Goal: Task Accomplishment & Management: Use online tool/utility

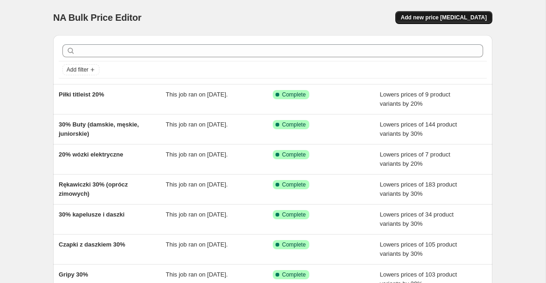
click at [451, 17] on span "Add new price [MEDICAL_DATA]" at bounding box center [444, 17] width 86 height 7
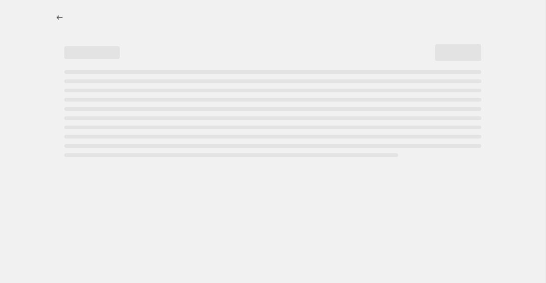
select select "percentage"
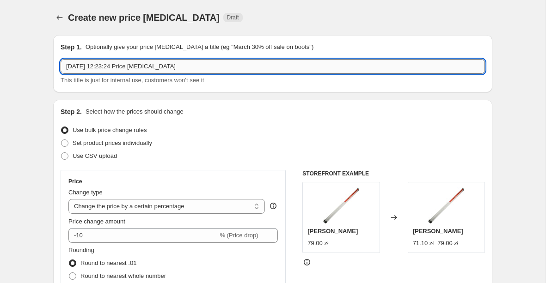
click at [242, 68] on input "[DATE] 12:23:24 Price [MEDICAL_DATA]" at bounding box center [273, 66] width 424 height 15
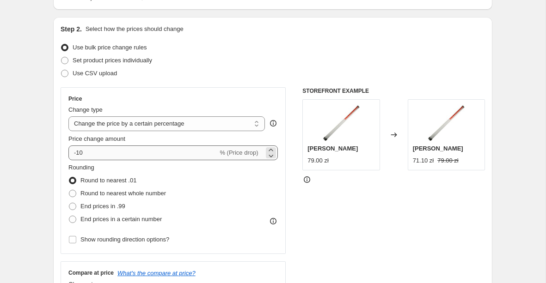
type input "Brakujące Rękawiczki"
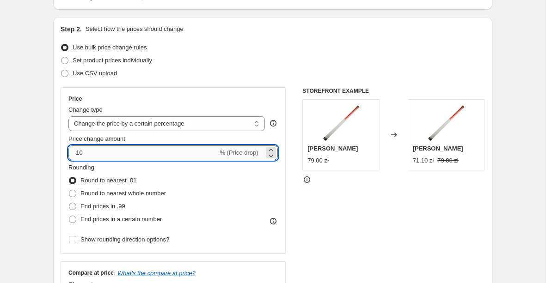
click at [159, 153] on input "-10" at bounding box center [142, 153] width 149 height 15
type input "-1"
type input "-30"
click at [192, 140] on div "Price change amount" at bounding box center [172, 138] width 209 height 9
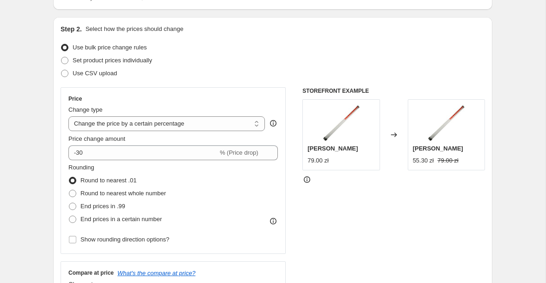
scroll to position [144, 0]
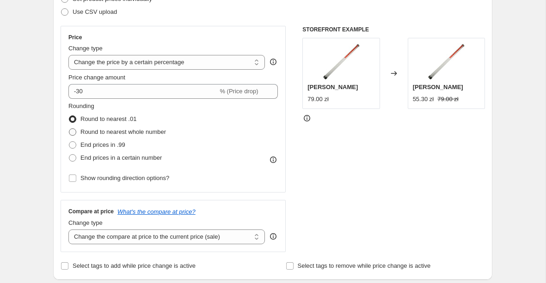
click at [161, 135] on span "Round to nearest whole number" at bounding box center [122, 131] width 85 height 7
click at [69, 129] on input "Round to nearest whole number" at bounding box center [69, 128] width 0 height 0
radio input "true"
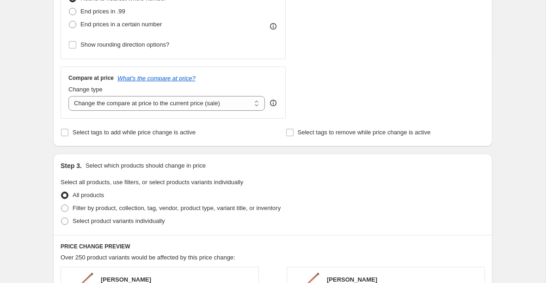
scroll to position [299, 0]
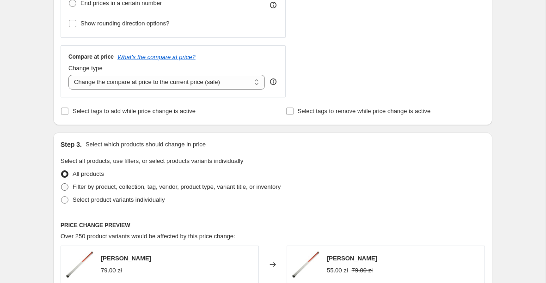
click at [119, 187] on span "Filter by product, collection, tag, vendor, product type, variant title, or inv…" at bounding box center [177, 186] width 208 height 7
click at [61, 184] on input "Filter by product, collection, tag, vendor, product type, variant title, or inv…" at bounding box center [61, 183] width 0 height 0
radio input "true"
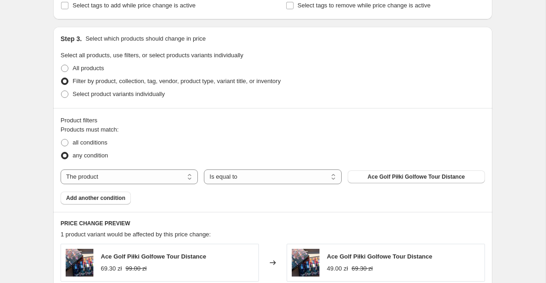
scroll to position [441, 0]
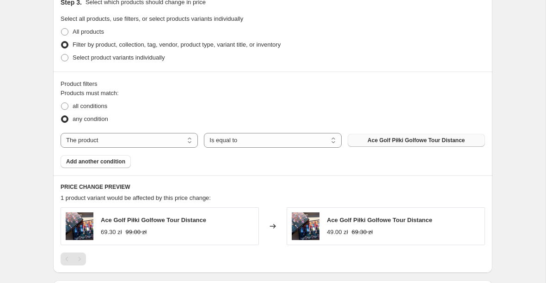
click at [394, 139] on span "Ace Golf Piłki Golfowe Tour Distance" at bounding box center [415, 140] width 97 height 7
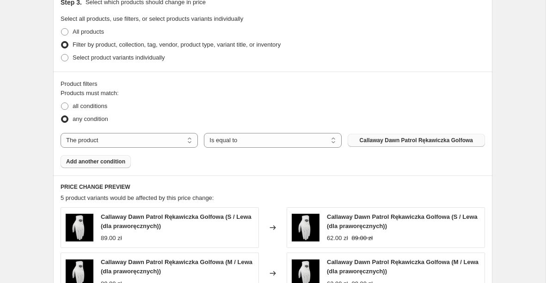
click at [114, 166] on button "Add another condition" at bounding box center [96, 161] width 70 height 13
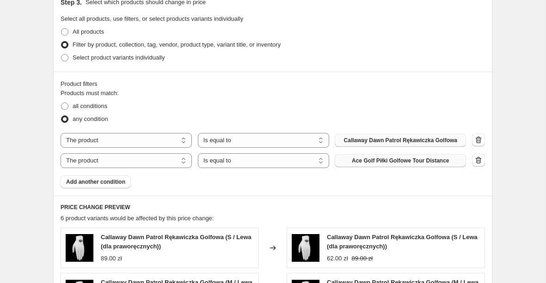
click at [373, 159] on span "Ace Golf Piłki Golfowe Tour Distance" at bounding box center [400, 160] width 97 height 7
click at [112, 186] on span "Add another condition" at bounding box center [95, 181] width 59 height 7
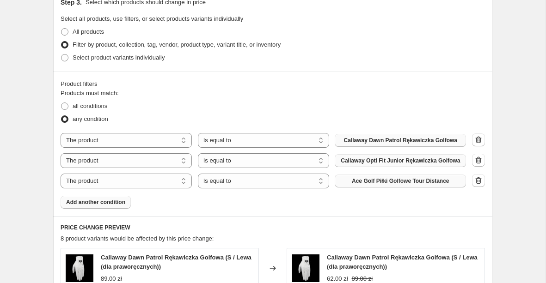
click at [369, 183] on span "Ace Golf Piłki Golfowe Tour Distance" at bounding box center [400, 180] width 97 height 7
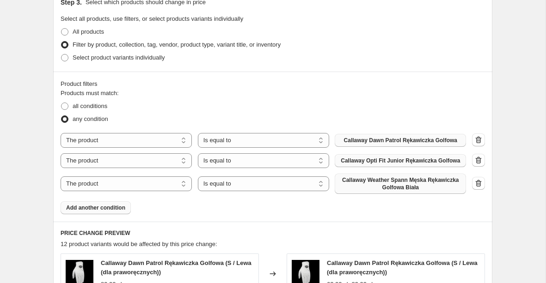
click at [115, 214] on button "Add another condition" at bounding box center [96, 207] width 70 height 13
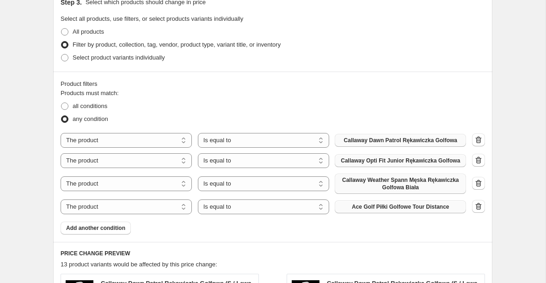
click at [373, 210] on span "Ace Golf Piłki Golfowe Tour Distance" at bounding box center [400, 206] width 97 height 7
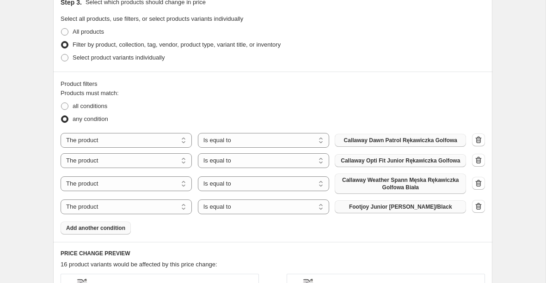
click at [99, 232] on span "Add another condition" at bounding box center [95, 228] width 59 height 7
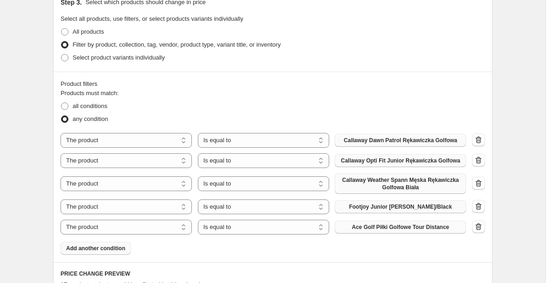
click at [391, 231] on span "Ace Golf Piłki Golfowe Tour Distance" at bounding box center [400, 227] width 97 height 7
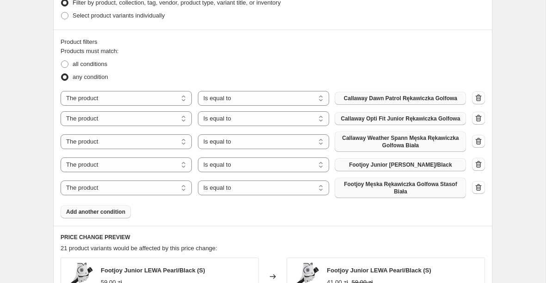
scroll to position [486, 0]
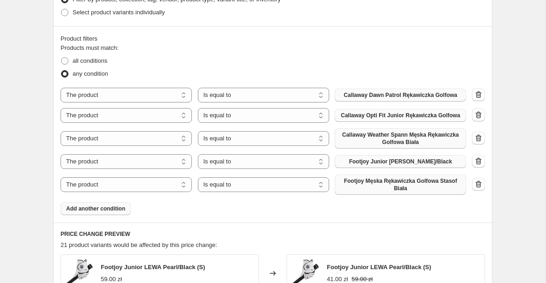
click at [111, 213] on span "Add another condition" at bounding box center [95, 208] width 59 height 7
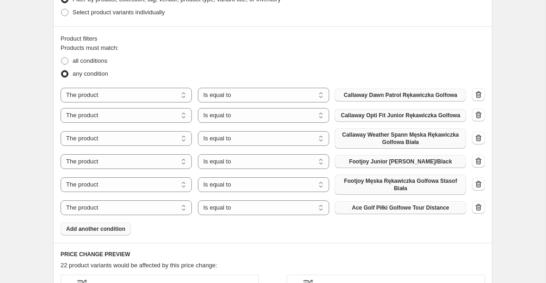
click at [376, 212] on span "Ace Golf Piłki Golfowe Tour Distance" at bounding box center [400, 207] width 97 height 7
click at [111, 236] on button "Add another condition" at bounding box center [96, 229] width 70 height 13
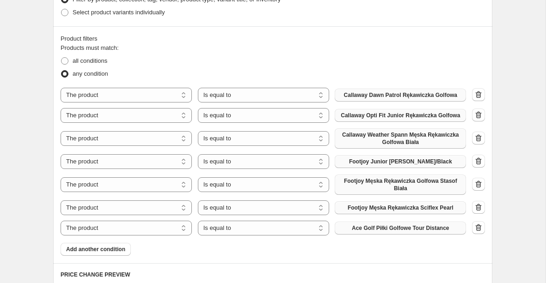
click at [379, 235] on button "Ace Golf Piłki Golfowe Tour Distance" at bounding box center [399, 228] width 131 height 13
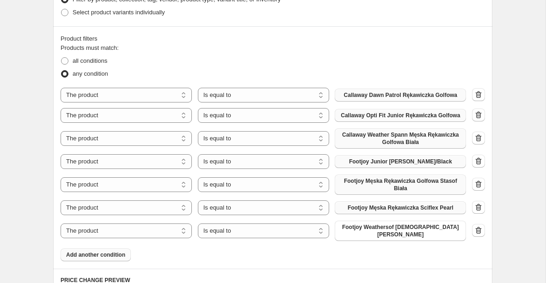
click at [104, 257] on span "Add another condition" at bounding box center [95, 254] width 59 height 7
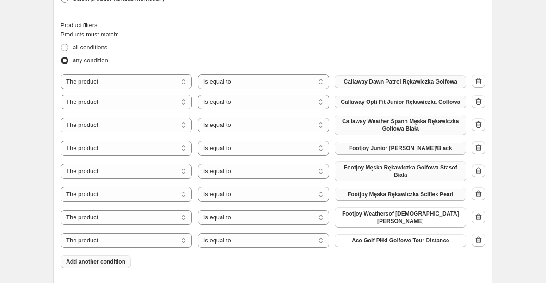
scroll to position [504, 0]
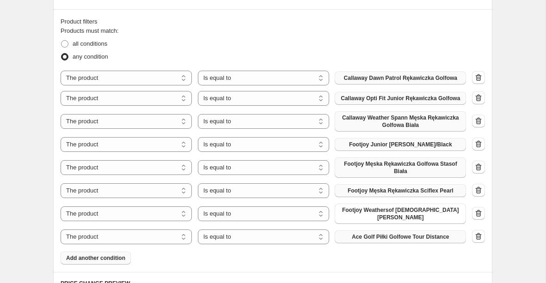
click at [370, 235] on span "Ace Golf Piłki Golfowe Tour Distance" at bounding box center [400, 236] width 97 height 7
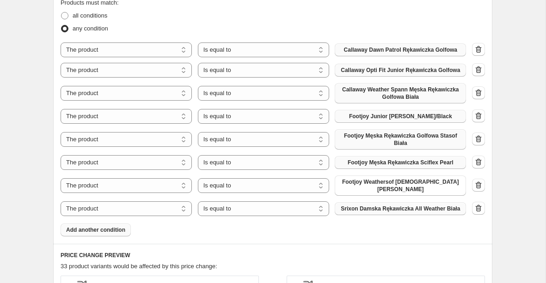
scroll to position [533, 0]
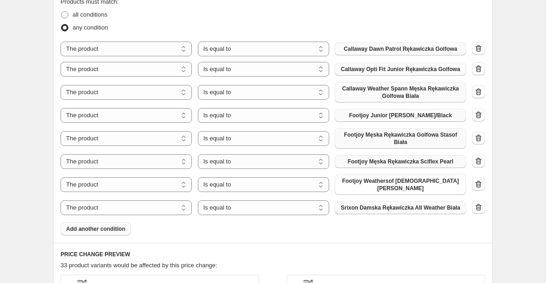
click at [116, 233] on span "Add another condition" at bounding box center [95, 228] width 59 height 7
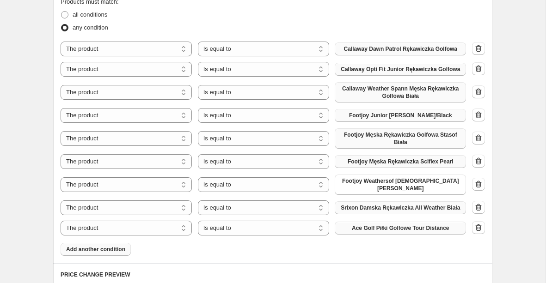
click at [378, 232] on span "Ace Golf Piłki Golfowe Tour Distance" at bounding box center [400, 228] width 97 height 7
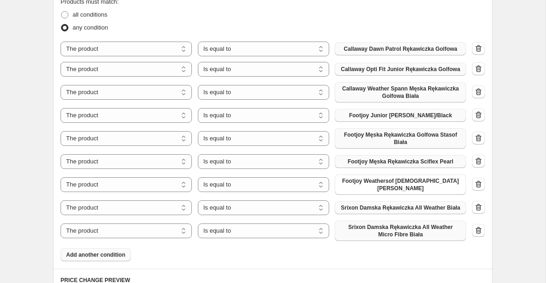
click at [106, 259] on span "Add another condition" at bounding box center [95, 254] width 59 height 7
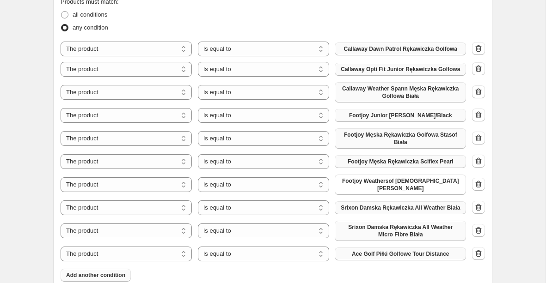
click at [381, 257] on span "Ace Golf Piłki Golfowe Tour Distance" at bounding box center [400, 253] width 97 height 7
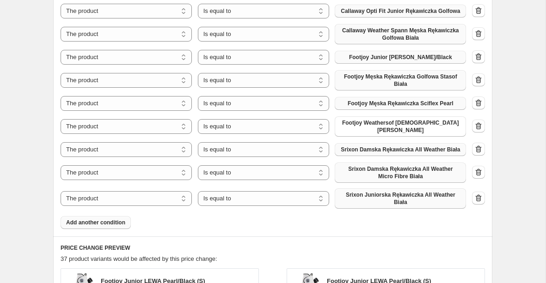
scroll to position [636, 0]
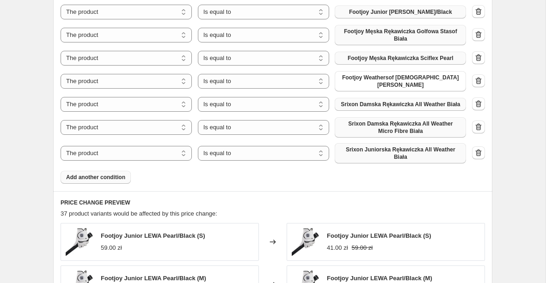
click at [121, 181] on span "Add another condition" at bounding box center [95, 177] width 59 height 7
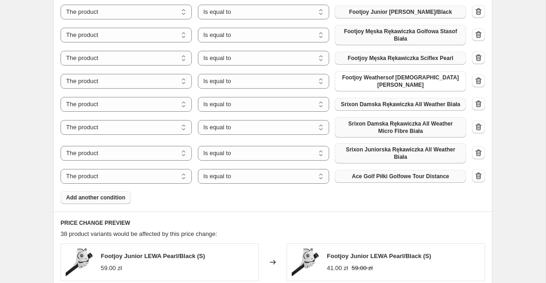
click at [375, 180] on span "Ace Golf Piłki Golfowe Tour Distance" at bounding box center [400, 176] width 97 height 7
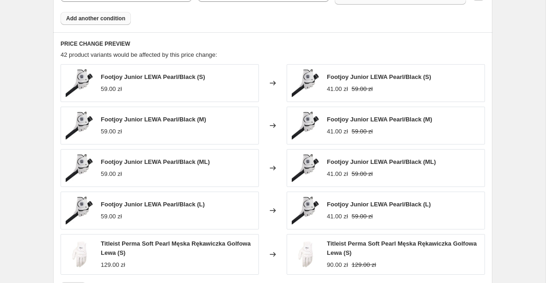
scroll to position [916, 0]
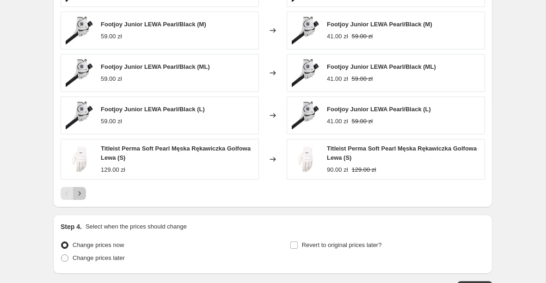
click at [83, 198] on icon "Next" at bounding box center [79, 193] width 9 height 9
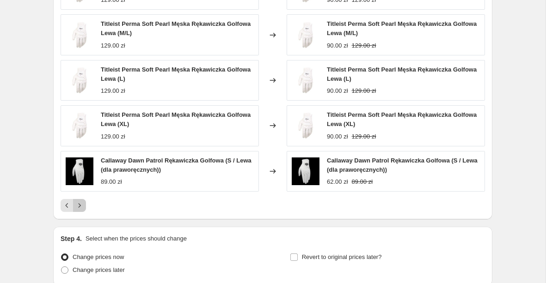
click at [84, 212] on button "Next" at bounding box center [79, 205] width 13 height 13
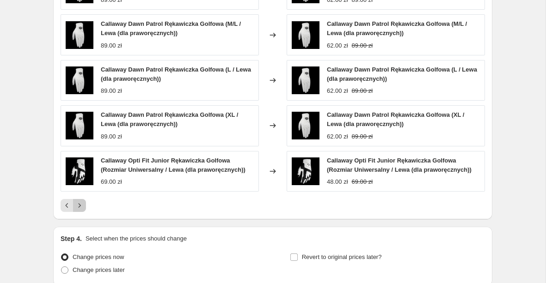
click at [79, 210] on icon "Next" at bounding box center [79, 205] width 9 height 9
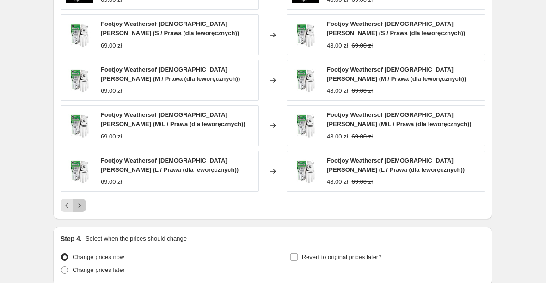
click at [83, 210] on icon "Next" at bounding box center [79, 205] width 9 height 9
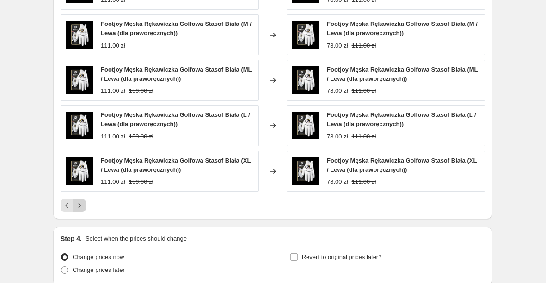
click at [83, 210] on icon "Next" at bounding box center [79, 205] width 9 height 9
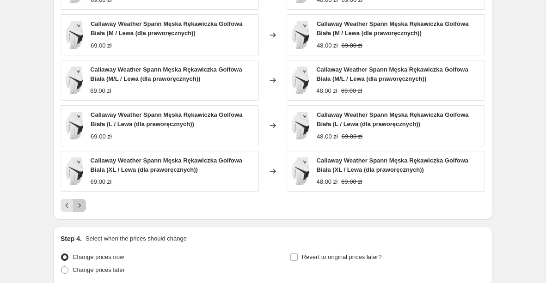
click at [83, 210] on icon "Next" at bounding box center [79, 205] width 9 height 9
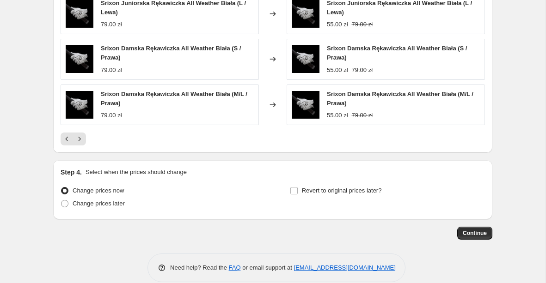
scroll to position [1001, 0]
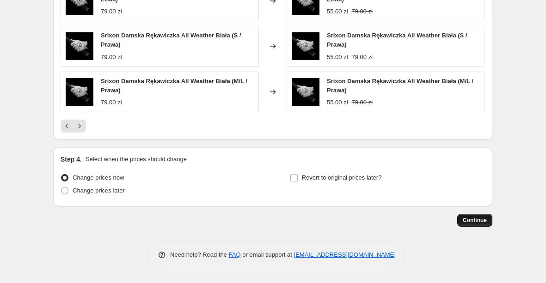
click at [475, 223] on span "Continue" at bounding box center [474, 220] width 24 height 7
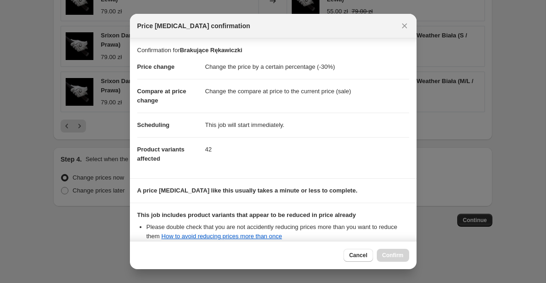
scroll to position [106, 0]
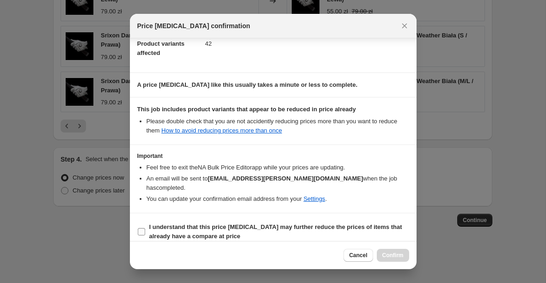
click at [201, 224] on b "I understand that this price [MEDICAL_DATA] may further reduce the prices of it…" at bounding box center [275, 232] width 253 height 16
click at [145, 228] on input "I understand that this price [MEDICAL_DATA] may further reduce the prices of it…" at bounding box center [141, 231] width 7 height 7
checkbox input "true"
click at [401, 254] on span "Confirm" at bounding box center [392, 255] width 21 height 7
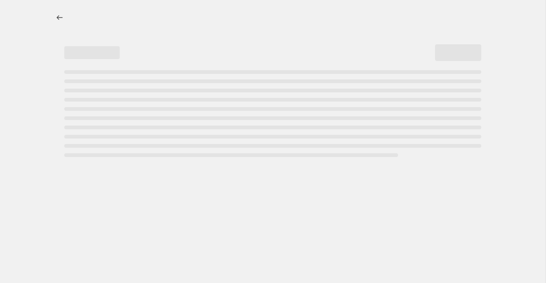
select select "percentage"
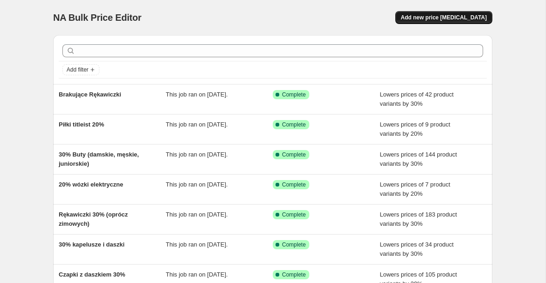
click at [429, 15] on span "Add new price change job" at bounding box center [444, 17] width 86 height 7
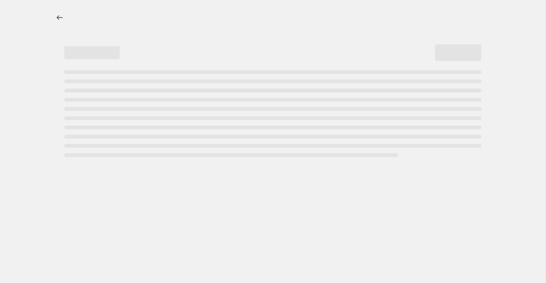
select select "percentage"
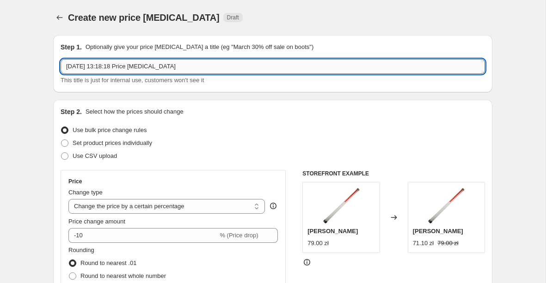
click at [246, 69] on input "15 Oct 2025, 13:18:18 Price change job" at bounding box center [273, 66] width 424 height 15
type input "D"
click at [175, 69] on input "Akcesoria: Do butów, do wózków, tee, eadcovery," at bounding box center [273, 66] width 424 height 15
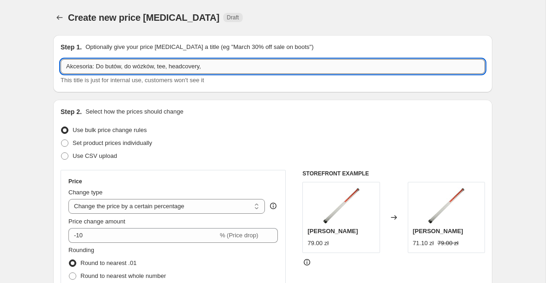
click at [219, 69] on input "Akcesoria: Do butów, do wózków, tee, headcovery," at bounding box center [273, 66] width 424 height 15
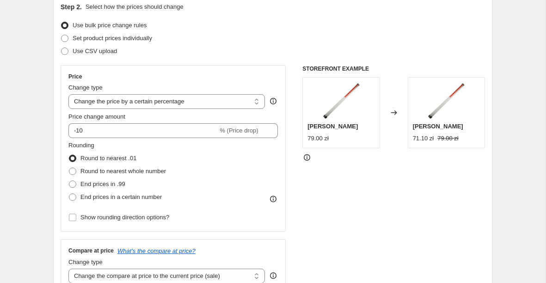
scroll to position [111, 0]
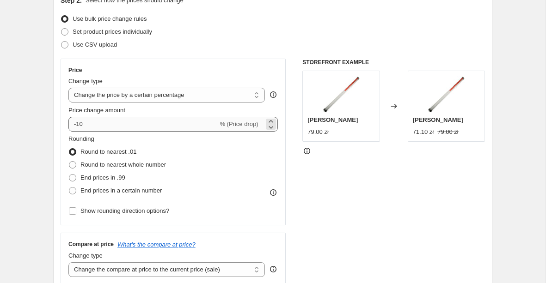
type input "Akcesoria: Do butów, do wózków, tee, headcovery, maty,"
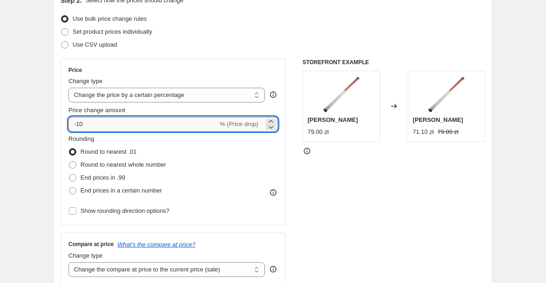
click at [93, 124] on input "-10" at bounding box center [142, 124] width 149 height 15
type input "-1"
type input "-30"
click at [157, 164] on span "Round to nearest whole number" at bounding box center [122, 164] width 85 height 7
click at [69, 162] on input "Round to nearest whole number" at bounding box center [69, 161] width 0 height 0
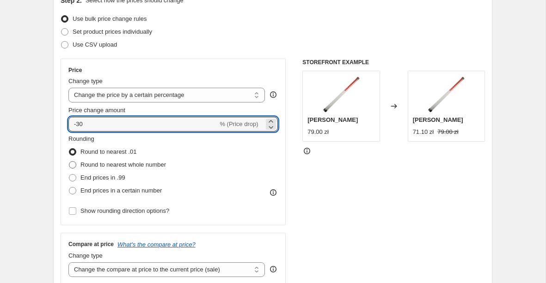
radio input "true"
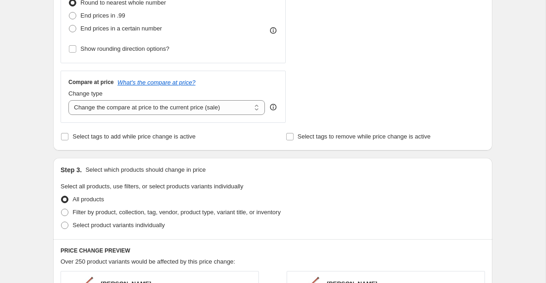
scroll to position [278, 0]
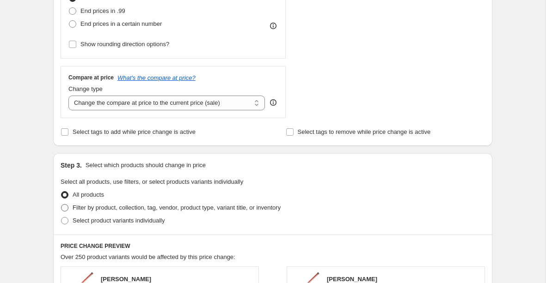
click at [158, 207] on span "Filter by product, collection, tag, vendor, product type, variant title, or inv…" at bounding box center [177, 207] width 208 height 7
click at [61, 205] on input "Filter by product, collection, tag, vendor, product type, variant title, or inv…" at bounding box center [61, 204] width 0 height 0
radio input "true"
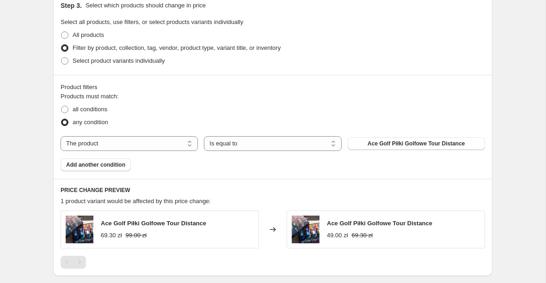
scroll to position [439, 0]
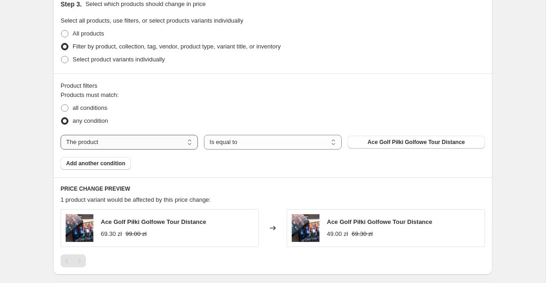
click at [168, 145] on select "The product The product's collection The product's tag The product's vendor The…" at bounding box center [129, 142] width 137 height 15
select select "collection"
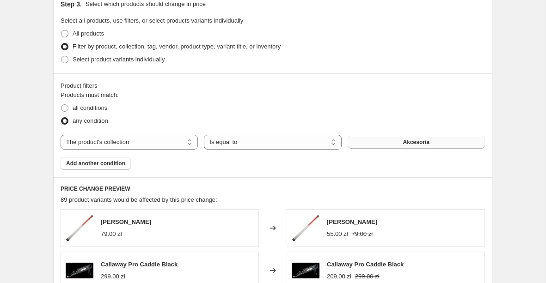
click at [385, 142] on button "Akcesoria" at bounding box center [415, 142] width 137 height 13
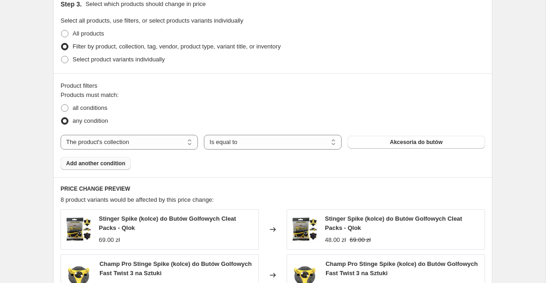
click at [111, 160] on span "Add another condition" at bounding box center [95, 163] width 59 height 7
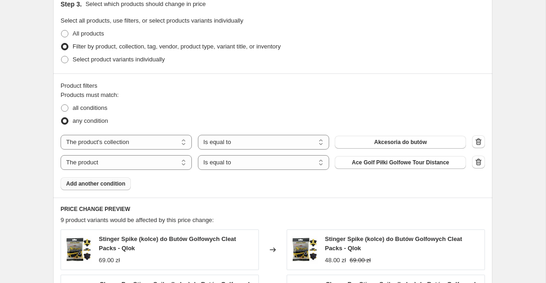
scroll to position [440, 0]
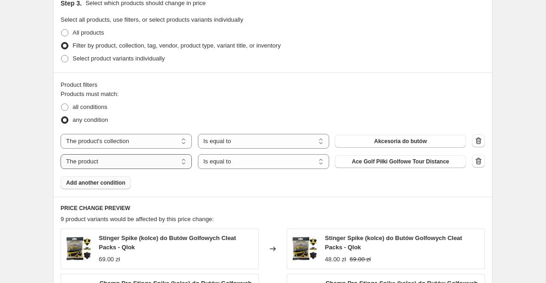
click at [168, 155] on select "The product The product's collection The product's tag The product's vendor The…" at bounding box center [126, 161] width 131 height 15
select select "collection"
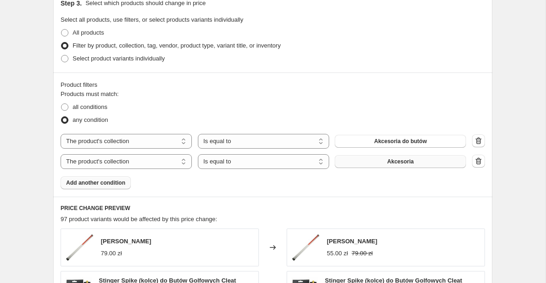
click at [386, 164] on button "Akcesoria" at bounding box center [399, 161] width 131 height 13
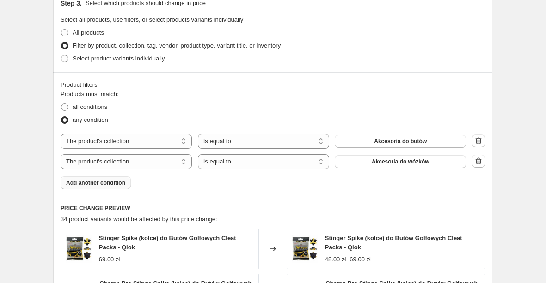
click at [111, 182] on span "Add another condition" at bounding box center [95, 182] width 59 height 7
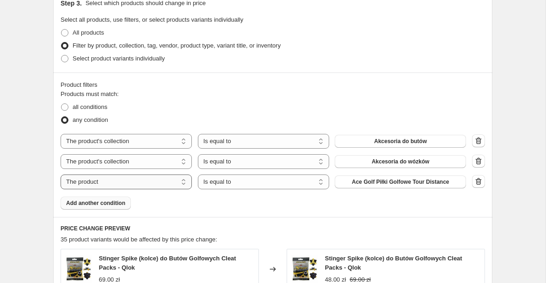
click at [166, 185] on select "The product The product's collection The product's tag The product's vendor The…" at bounding box center [126, 182] width 131 height 15
select select "collection"
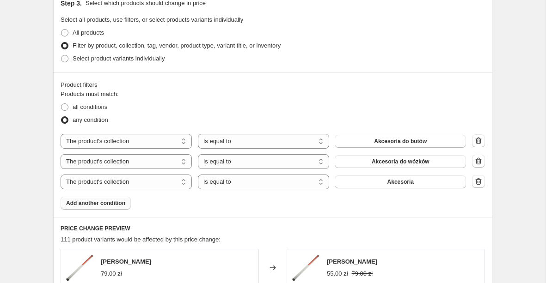
click at [374, 188] on div "The product The product's collection The product's tag The product's vendor The…" at bounding box center [263, 182] width 405 height 15
click at [374, 183] on button "Akcesoria" at bounding box center [399, 182] width 131 height 13
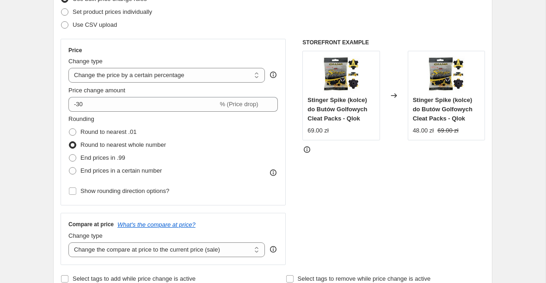
scroll to position [0, 0]
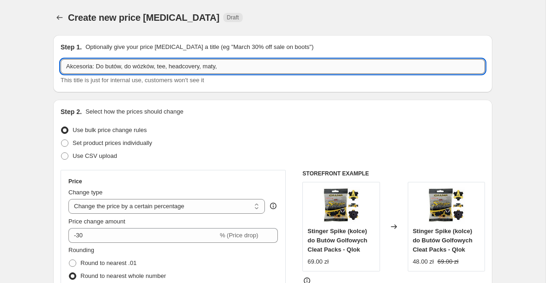
drag, startPoint x: 239, startPoint y: 72, endPoint x: 208, endPoint y: 66, distance: 31.5
click at [208, 66] on input "Akcesoria: Do butów, do wózków, tee, headcovery, maty," at bounding box center [273, 66] width 424 height 15
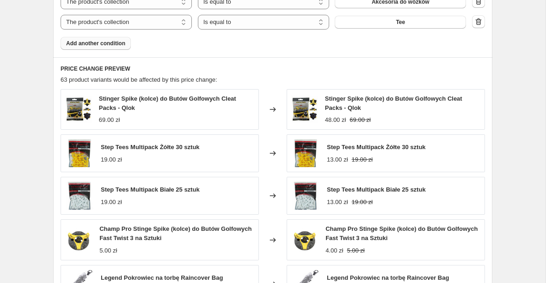
scroll to position [516, 0]
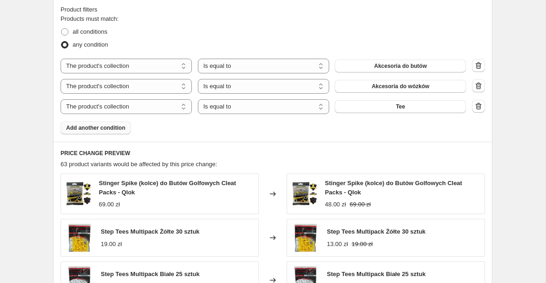
type input "Akcesoria: Do butów, do wózków, tee, headcovery"
click at [121, 131] on span "Add another condition" at bounding box center [95, 127] width 59 height 7
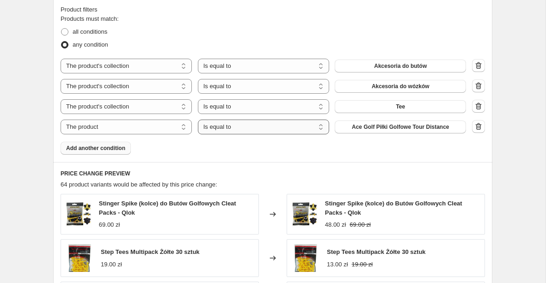
click at [237, 125] on select "Is equal to Is not equal to" at bounding box center [263, 127] width 131 height 15
click at [173, 126] on select "The product The product's collection The product's tag The product's vendor The…" at bounding box center [126, 127] width 131 height 15
select select "collection"
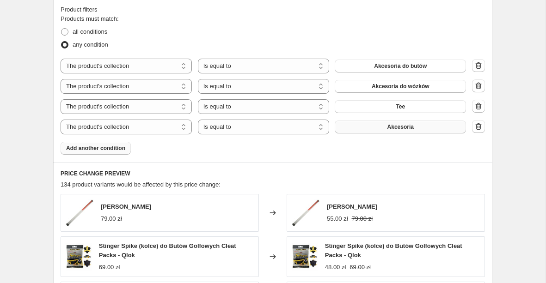
click at [365, 128] on button "Akcesoria" at bounding box center [399, 127] width 131 height 13
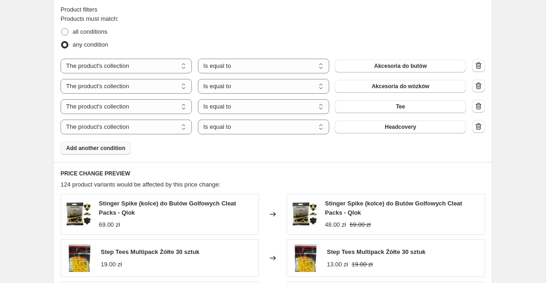
click at [107, 148] on span "Add another condition" at bounding box center [95, 148] width 59 height 7
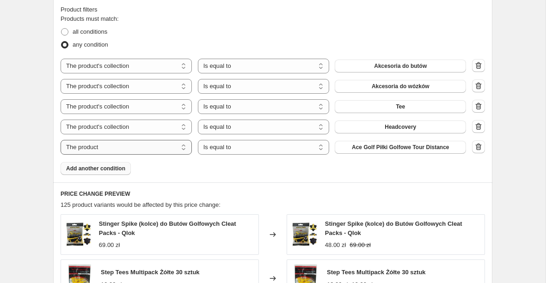
click at [126, 148] on select "The product The product's collection The product's tag The product's vendor The…" at bounding box center [126, 147] width 131 height 15
select select "collection"
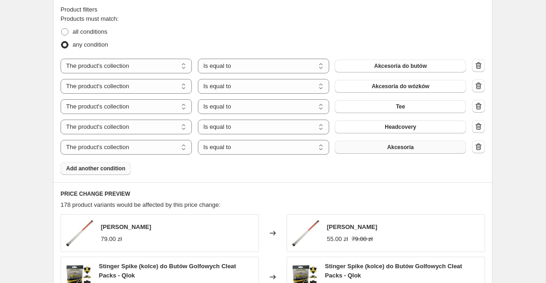
click at [367, 147] on button "Akcesoria" at bounding box center [399, 147] width 131 height 13
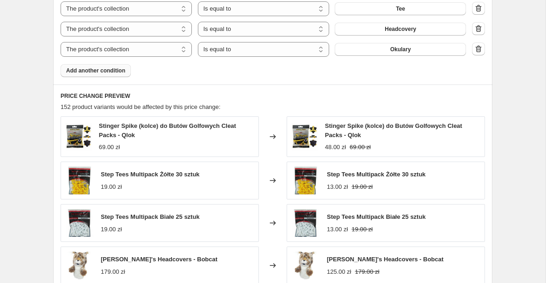
scroll to position [595, 0]
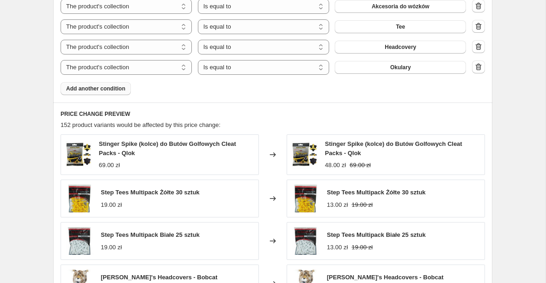
click at [122, 90] on span "Add another condition" at bounding box center [95, 88] width 59 height 7
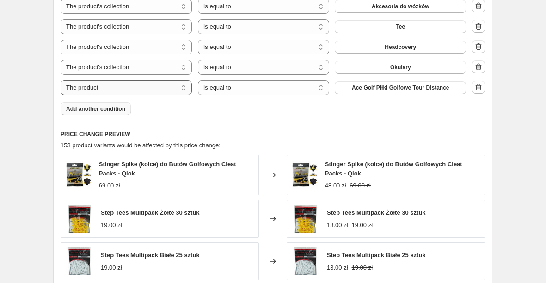
click at [156, 92] on select "The product The product's collection The product's tag The product's vendor The…" at bounding box center [126, 87] width 131 height 15
select select "collection"
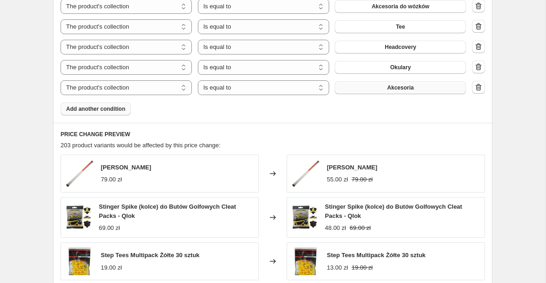
click at [370, 89] on button "Akcesoria" at bounding box center [399, 87] width 131 height 13
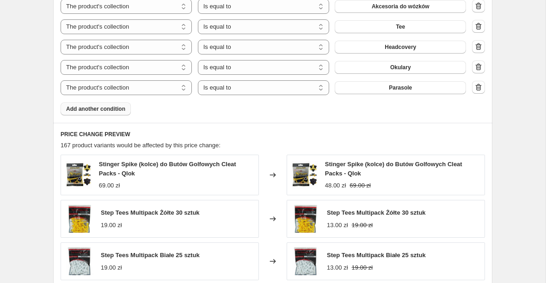
click at [115, 112] on button "Add another condition" at bounding box center [96, 109] width 70 height 13
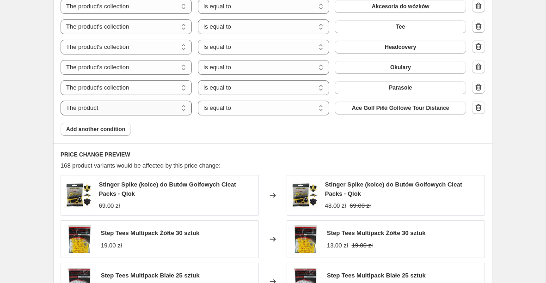
click at [140, 109] on select "The product The product's collection The product's tag The product's vendor The…" at bounding box center [126, 108] width 131 height 15
select select "collection"
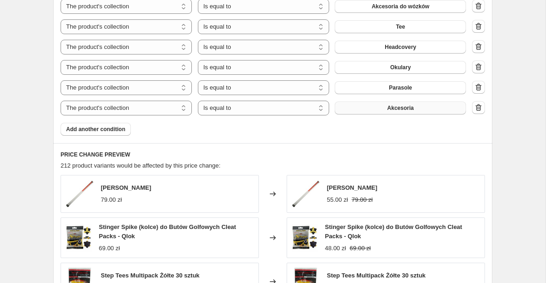
click at [378, 113] on button "Akcesoria" at bounding box center [399, 108] width 131 height 13
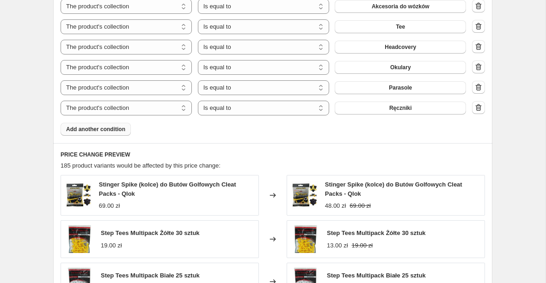
click at [100, 130] on span "Add another condition" at bounding box center [95, 129] width 59 height 7
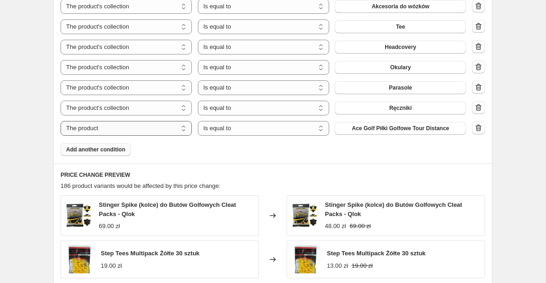
click at [125, 131] on select "The product The product's collection The product's tag The product's vendor The…" at bounding box center [126, 128] width 131 height 15
select select "collection"
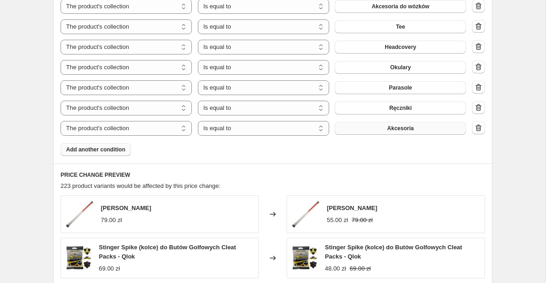
click at [372, 129] on button "Akcesoria" at bounding box center [399, 128] width 131 height 13
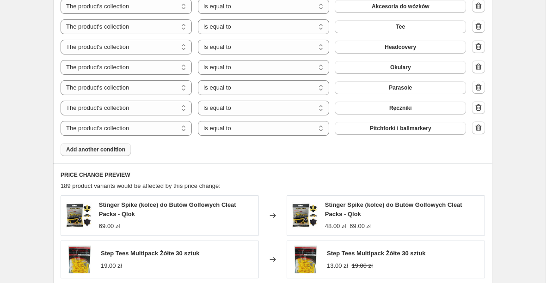
click at [123, 150] on span "Add another condition" at bounding box center [95, 149] width 59 height 7
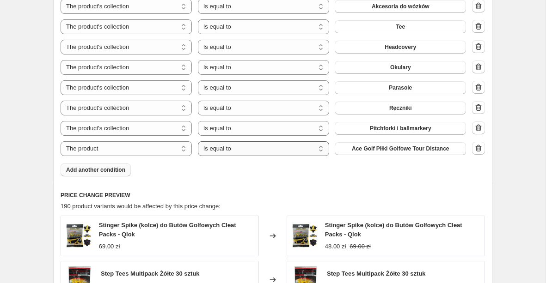
click at [252, 152] on select "Is equal to Is not equal to" at bounding box center [263, 148] width 131 height 15
click at [161, 147] on select "The product The product's collection The product's tag The product's vendor The…" at bounding box center [126, 148] width 131 height 15
select select "collection"
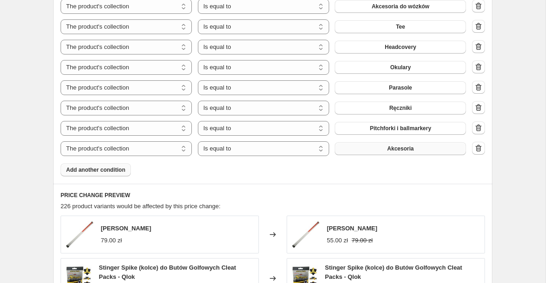
click at [374, 152] on button "Akcesoria" at bounding box center [399, 148] width 131 height 13
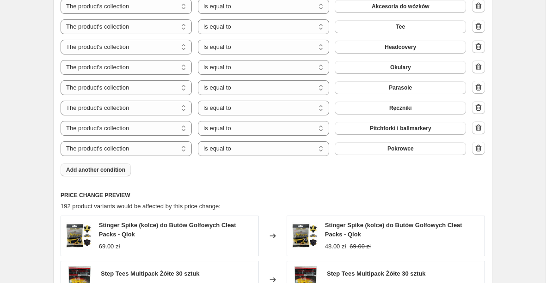
click at [111, 165] on button "Add another condition" at bounding box center [96, 170] width 70 height 13
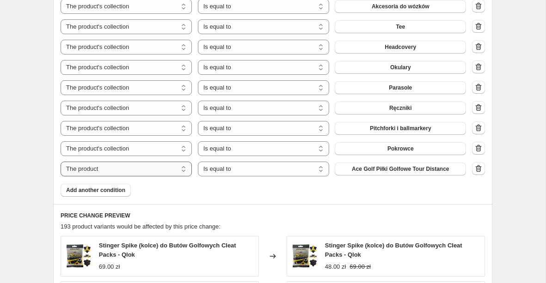
click at [120, 169] on select "The product The product's collection The product's tag The product's vendor The…" at bounding box center [126, 169] width 131 height 15
select select "collection"
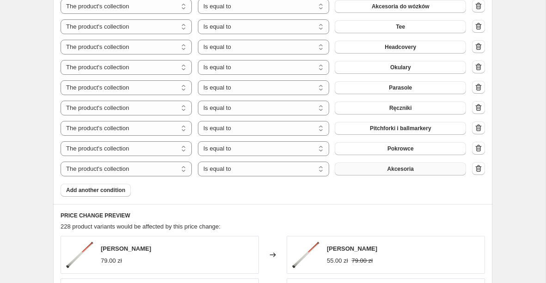
click at [365, 172] on button "Akcesoria" at bounding box center [399, 169] width 131 height 13
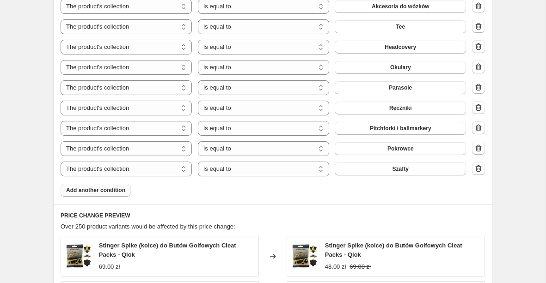
click at [119, 191] on span "Add another condition" at bounding box center [95, 190] width 59 height 7
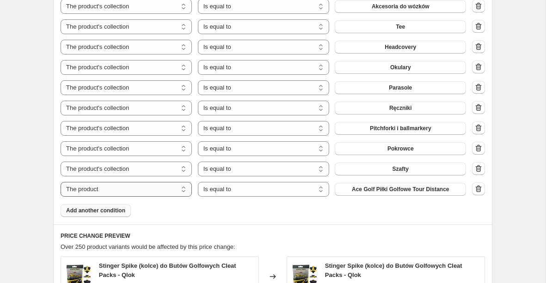
click at [129, 191] on select "The product The product's collection The product's tag The product's vendor The…" at bounding box center [126, 189] width 131 height 15
select select "collection"
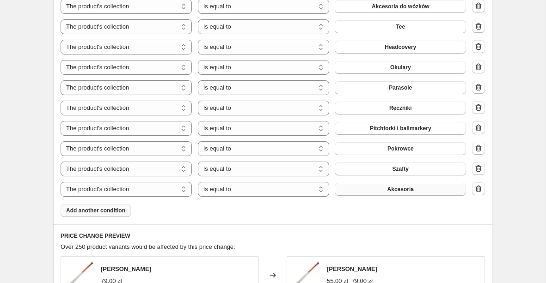
click at [390, 194] on button "Akcesoria" at bounding box center [399, 189] width 131 height 13
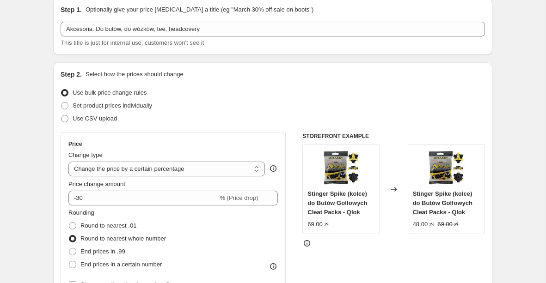
scroll to position [0, 0]
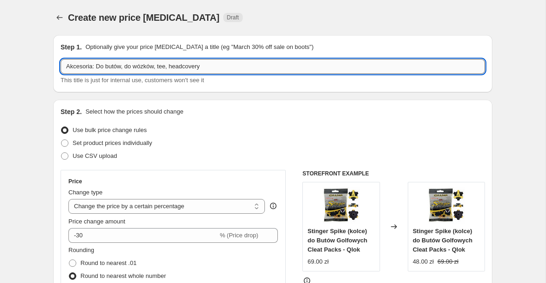
drag, startPoint x: 223, startPoint y: 69, endPoint x: 94, endPoint y: 71, distance: 129.4
click at [94, 71] on input "Akcesoria: Do butów, do wózków, tee, headcovery" at bounding box center [273, 66] width 424 height 15
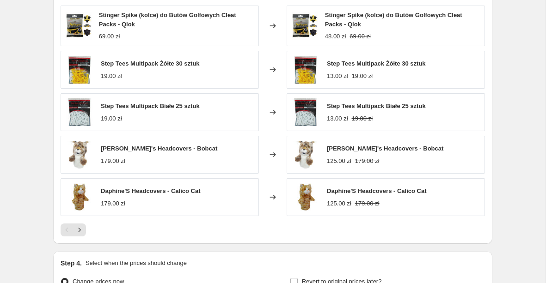
scroll to position [941, 0]
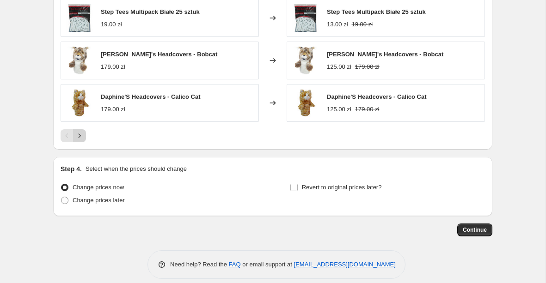
type input "Akcesoria (oprócz elektroniki i treningowych i innych)"
click at [81, 141] on button "Next" at bounding box center [79, 135] width 13 height 13
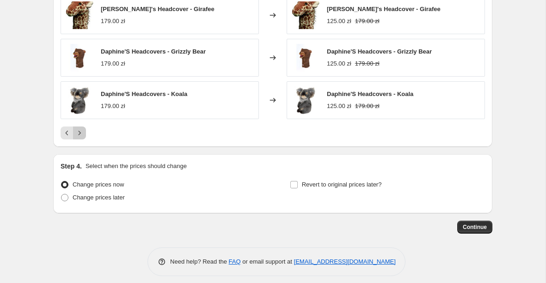
click at [81, 134] on icon "Next" at bounding box center [79, 132] width 9 height 9
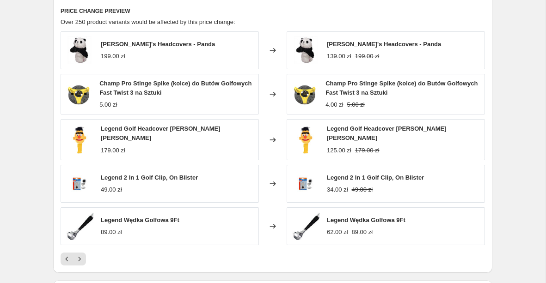
scroll to position [868, 0]
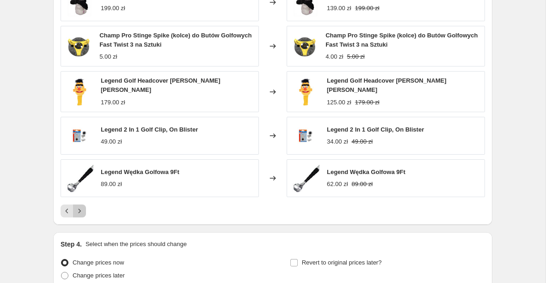
click at [85, 209] on button "Next" at bounding box center [79, 211] width 13 height 13
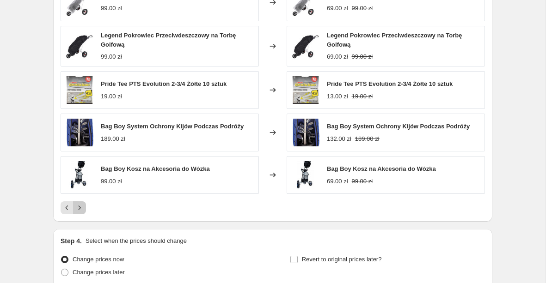
click at [81, 211] on icon "Next" at bounding box center [79, 207] width 9 height 9
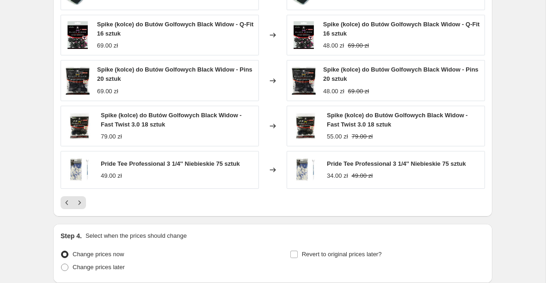
scroll to position [881, 0]
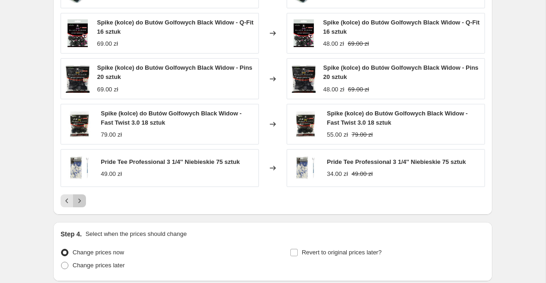
click at [81, 200] on icon "Next" at bounding box center [79, 200] width 9 height 9
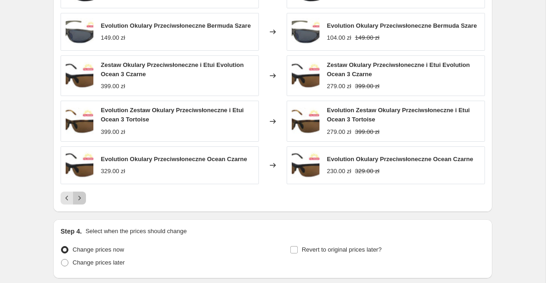
click at [82, 202] on icon "Next" at bounding box center [79, 198] width 9 height 9
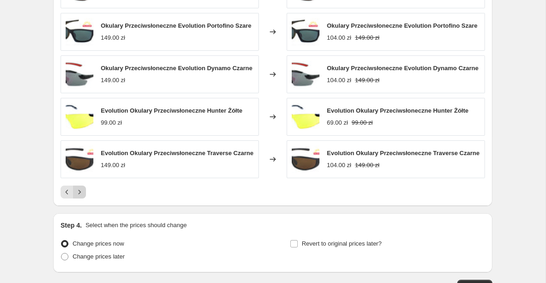
click at [83, 197] on icon "Next" at bounding box center [79, 192] width 9 height 9
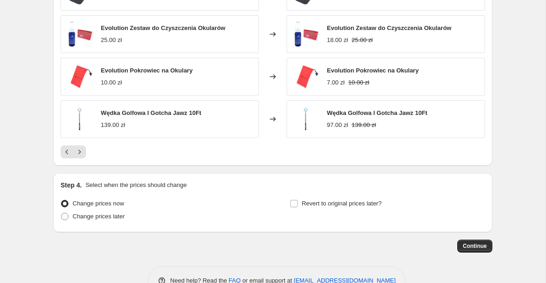
scroll to position [947, 0]
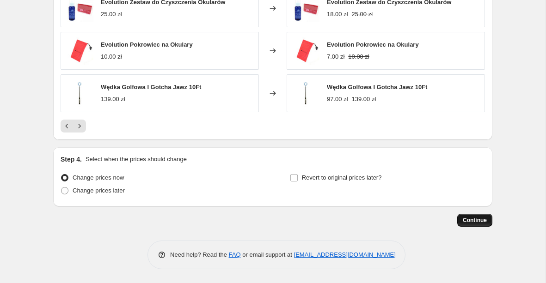
click at [467, 222] on span "Continue" at bounding box center [474, 220] width 24 height 7
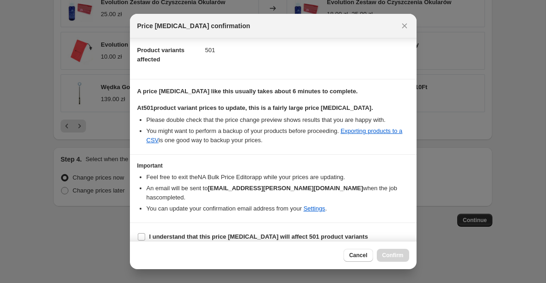
scroll to position [100, 0]
click at [177, 233] on b "I understand that this price change job will affect 501 product variants" at bounding box center [258, 236] width 219 height 7
click at [145, 233] on input "I understand that this price change job will affect 501 product variants" at bounding box center [141, 236] width 7 height 7
checkbox input "true"
click at [394, 257] on span "Confirm" at bounding box center [392, 255] width 21 height 7
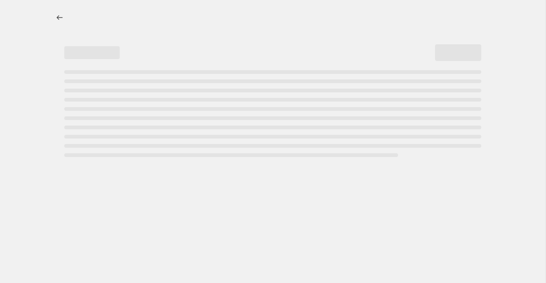
select select "percentage"
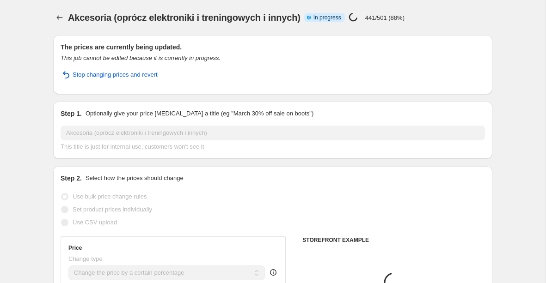
select select "collection"
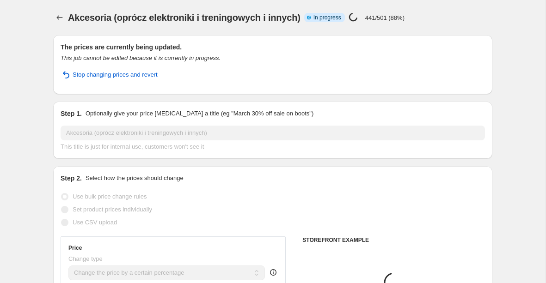
select select "collection"
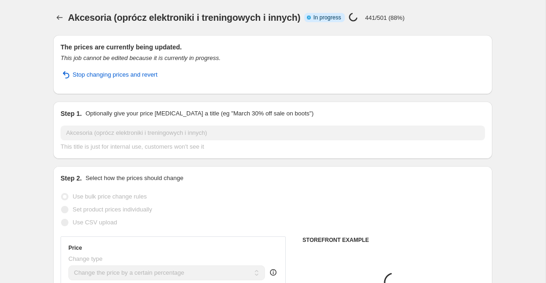
select select "collection"
